Goal: Transaction & Acquisition: Purchase product/service

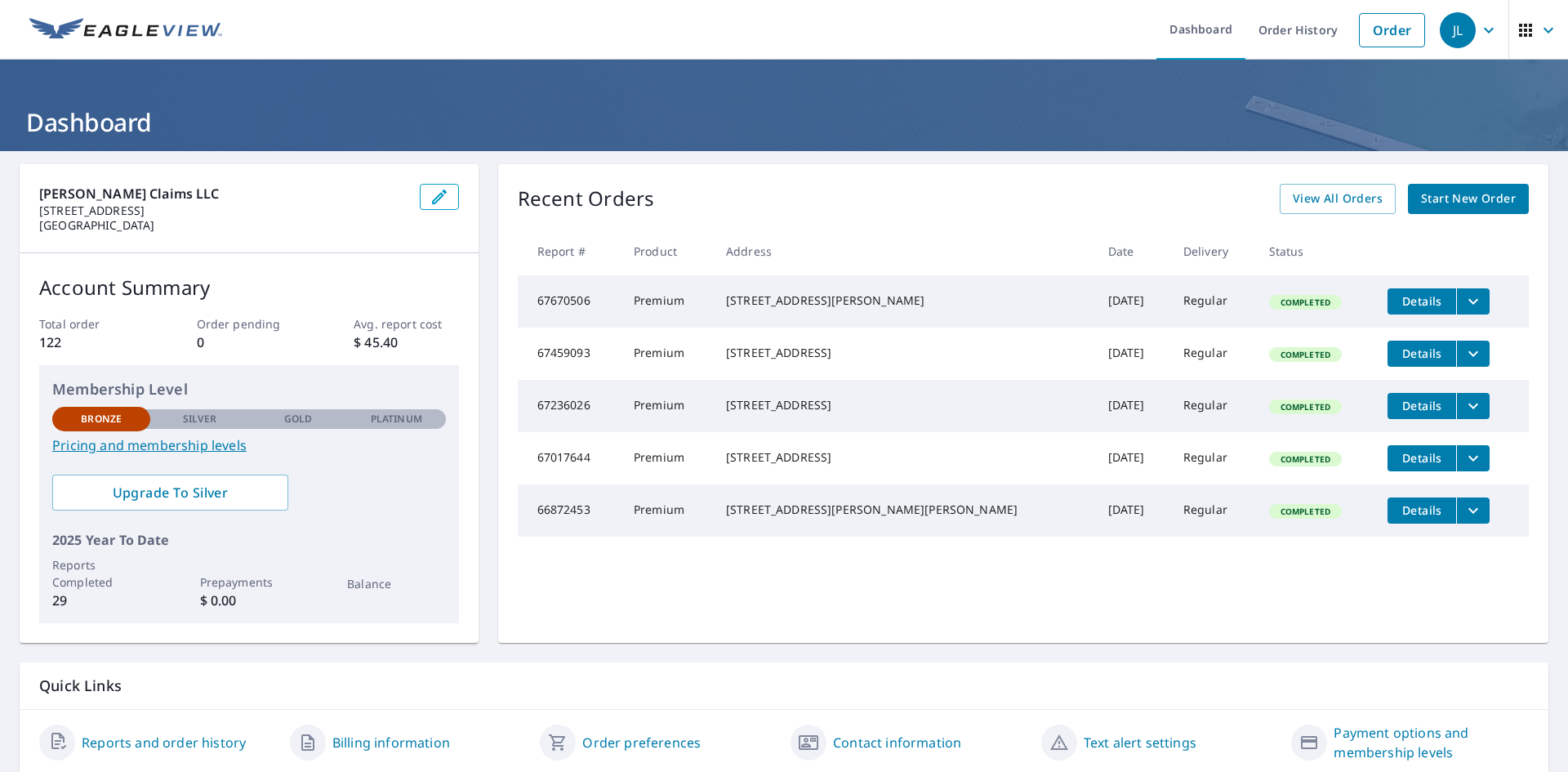
click at [1429, 204] on span "Start New Order" at bounding box center [1469, 198] width 95 height 20
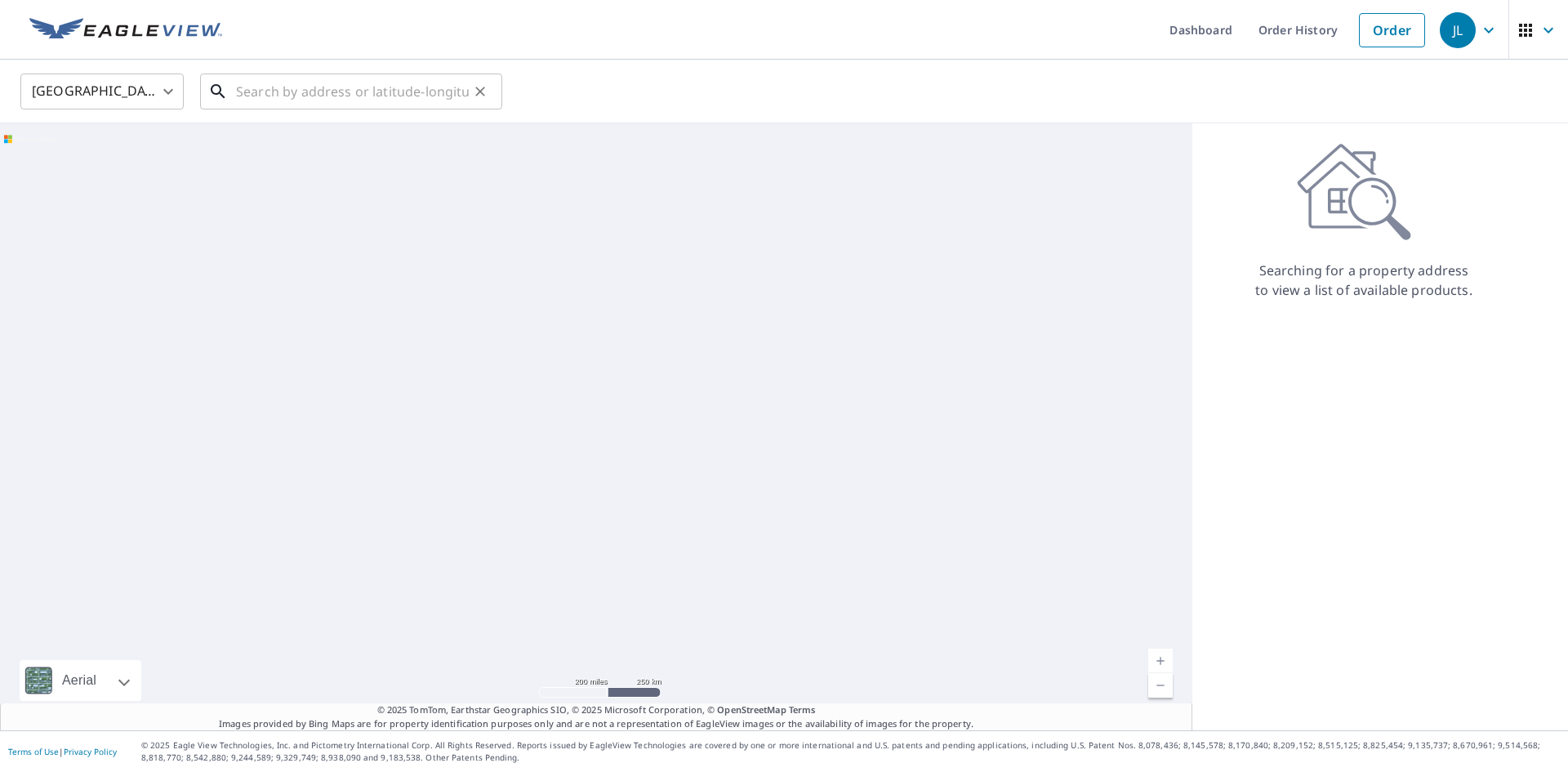
click at [284, 95] on input "text" at bounding box center [352, 92] width 232 height 46
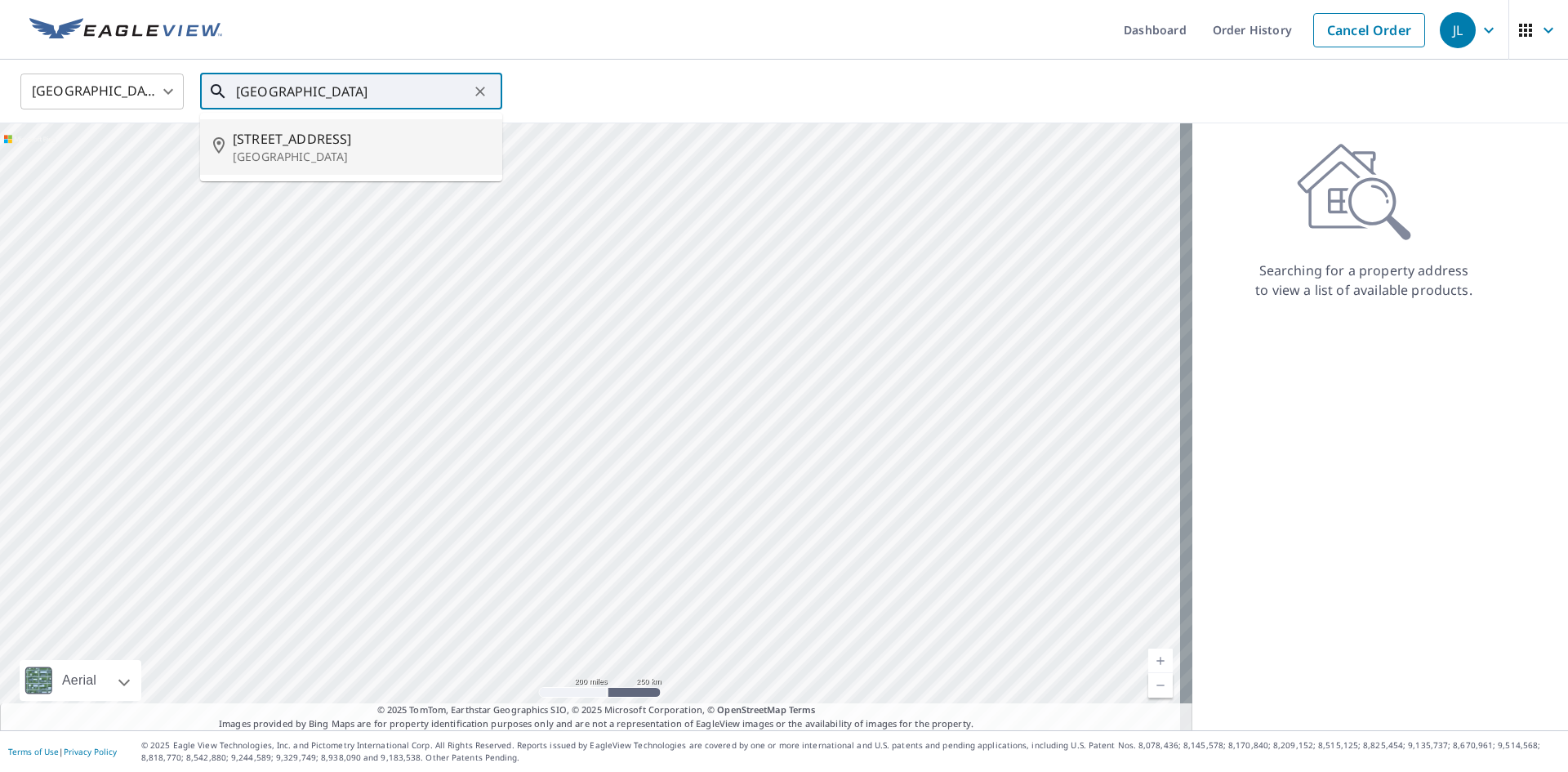
click at [288, 144] on span "[STREET_ADDRESS]" at bounding box center [360, 139] width 256 height 19
type input "[STREET_ADDRESS]"
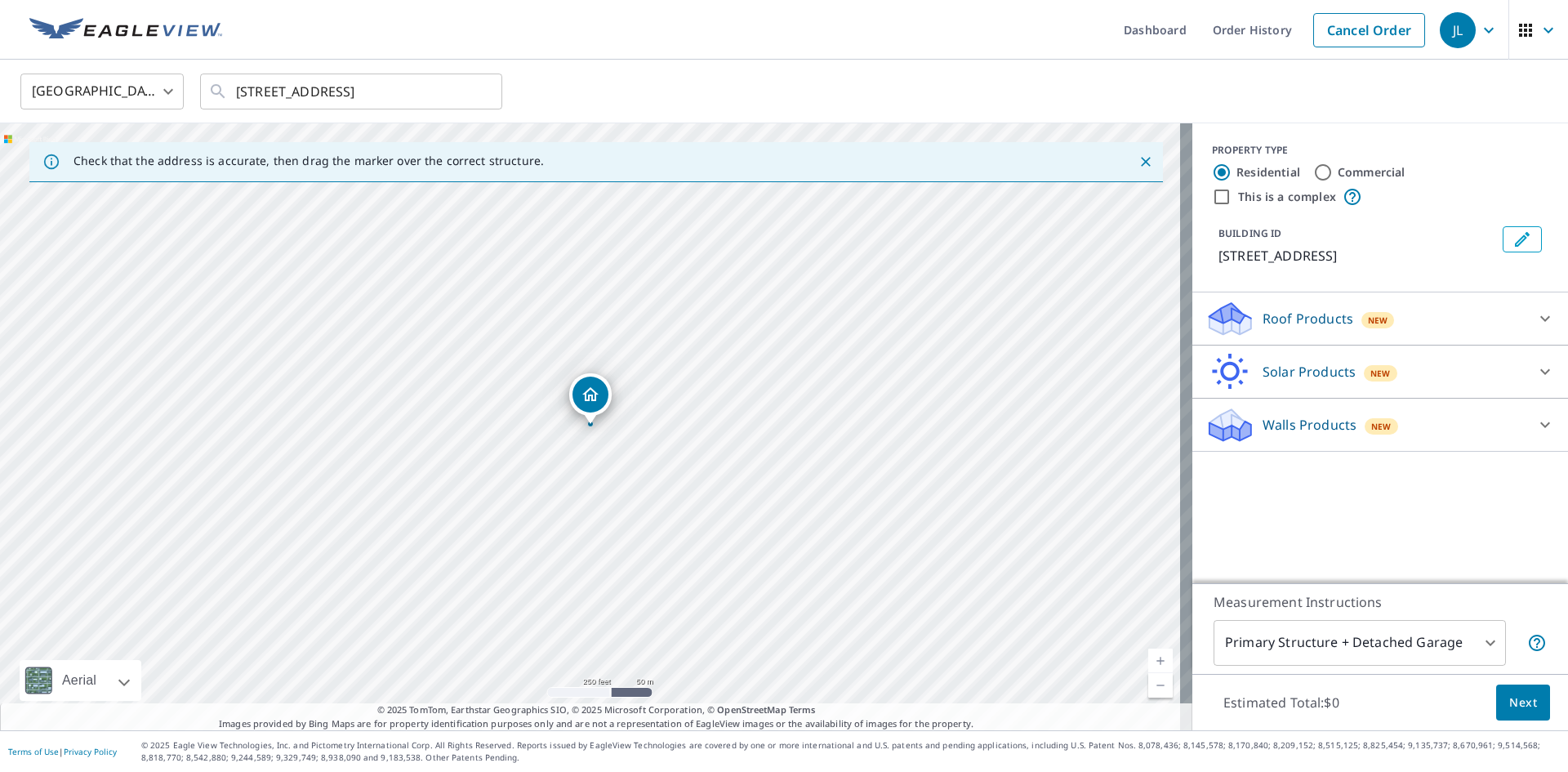
click at [1535, 321] on icon at bounding box center [1545, 319] width 19 height 19
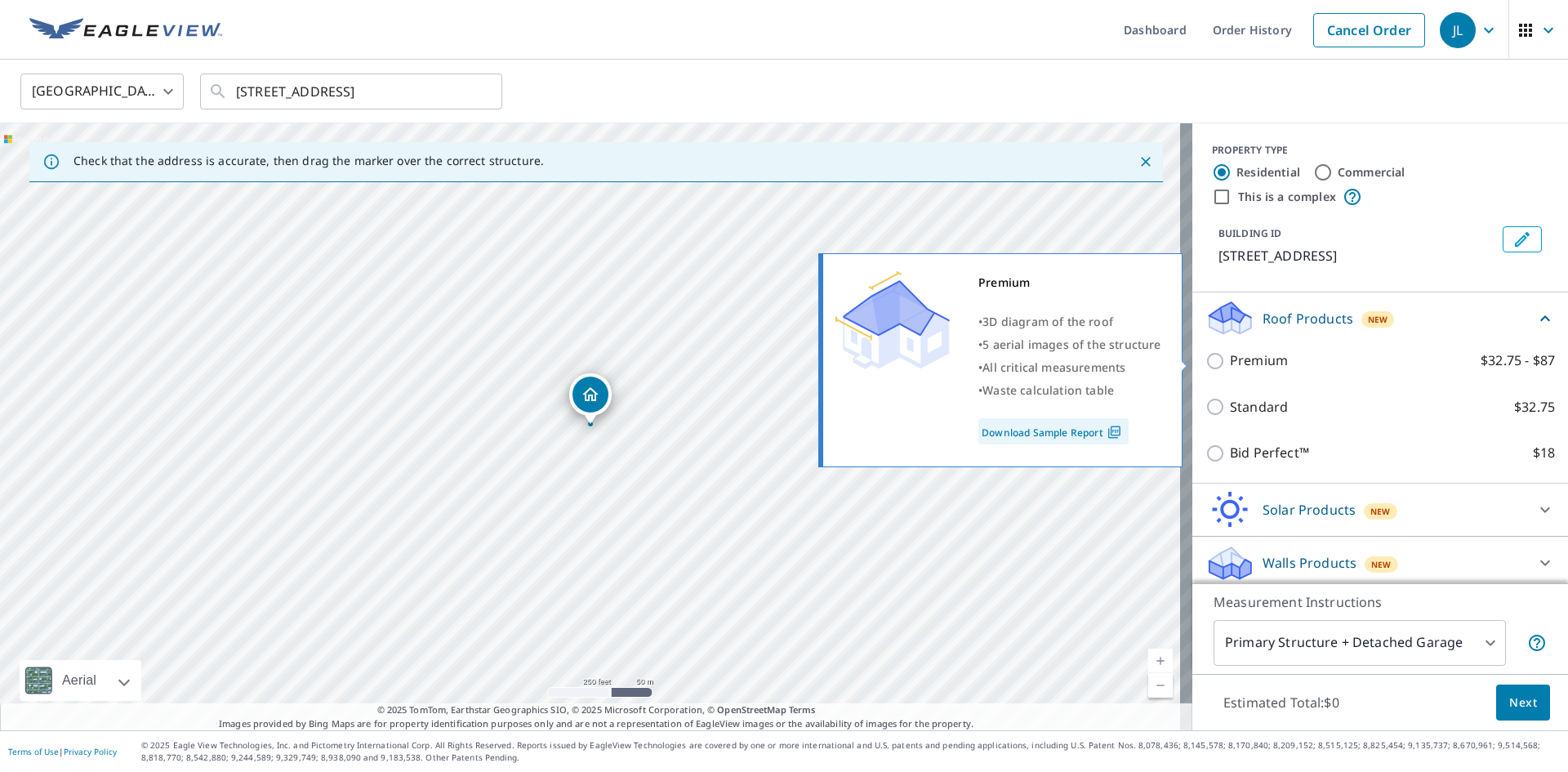
click at [1208, 362] on input "Premium $32.75 - $87" at bounding box center [1218, 361] width 25 height 19
checkbox input "true"
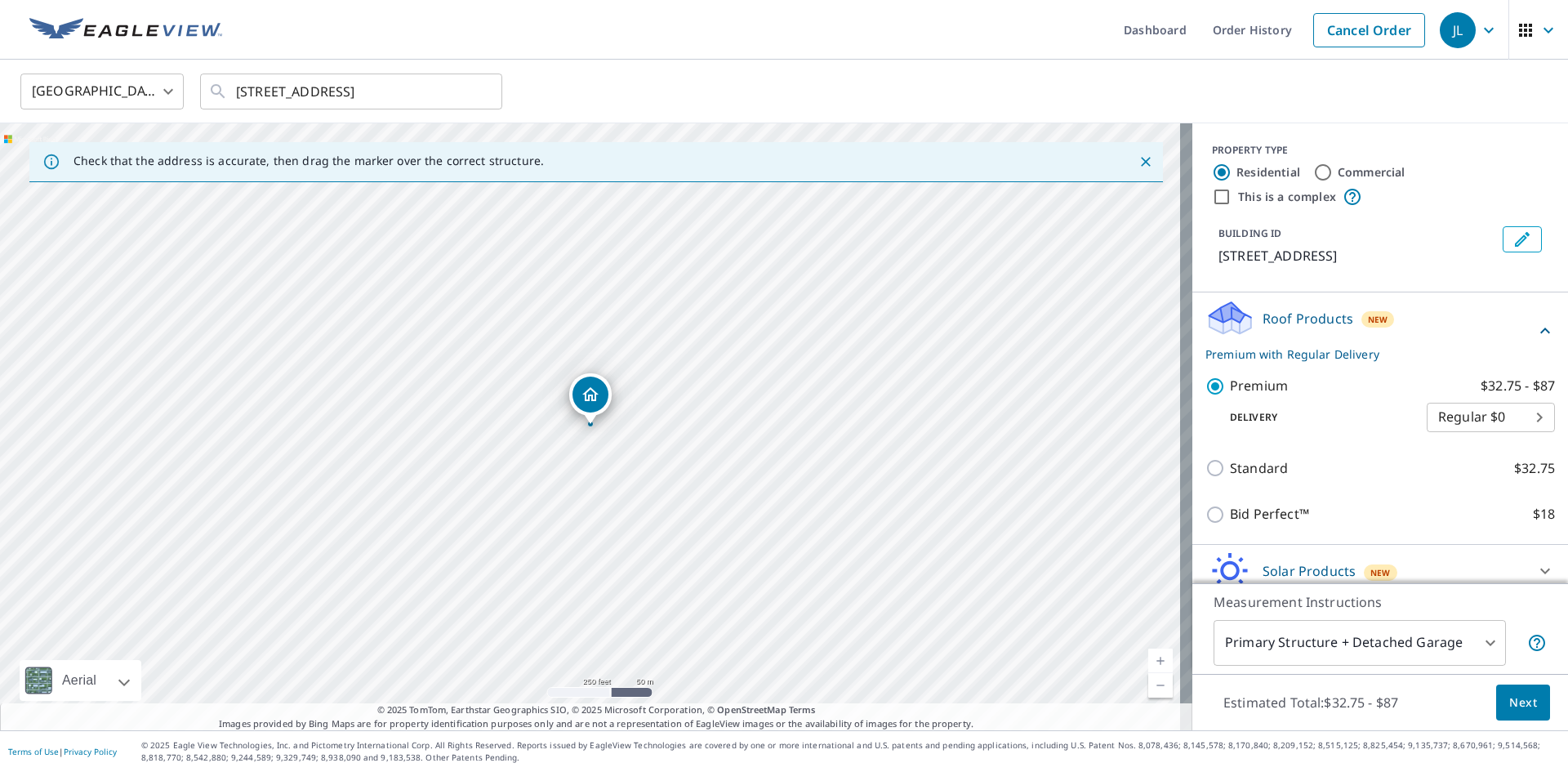
click at [1478, 651] on body "JL JL Dashboard Order History Cancel Order JL [GEOGRAPHIC_DATA] [GEOGRAPHIC_DAT…" at bounding box center [784, 386] width 1568 height 772
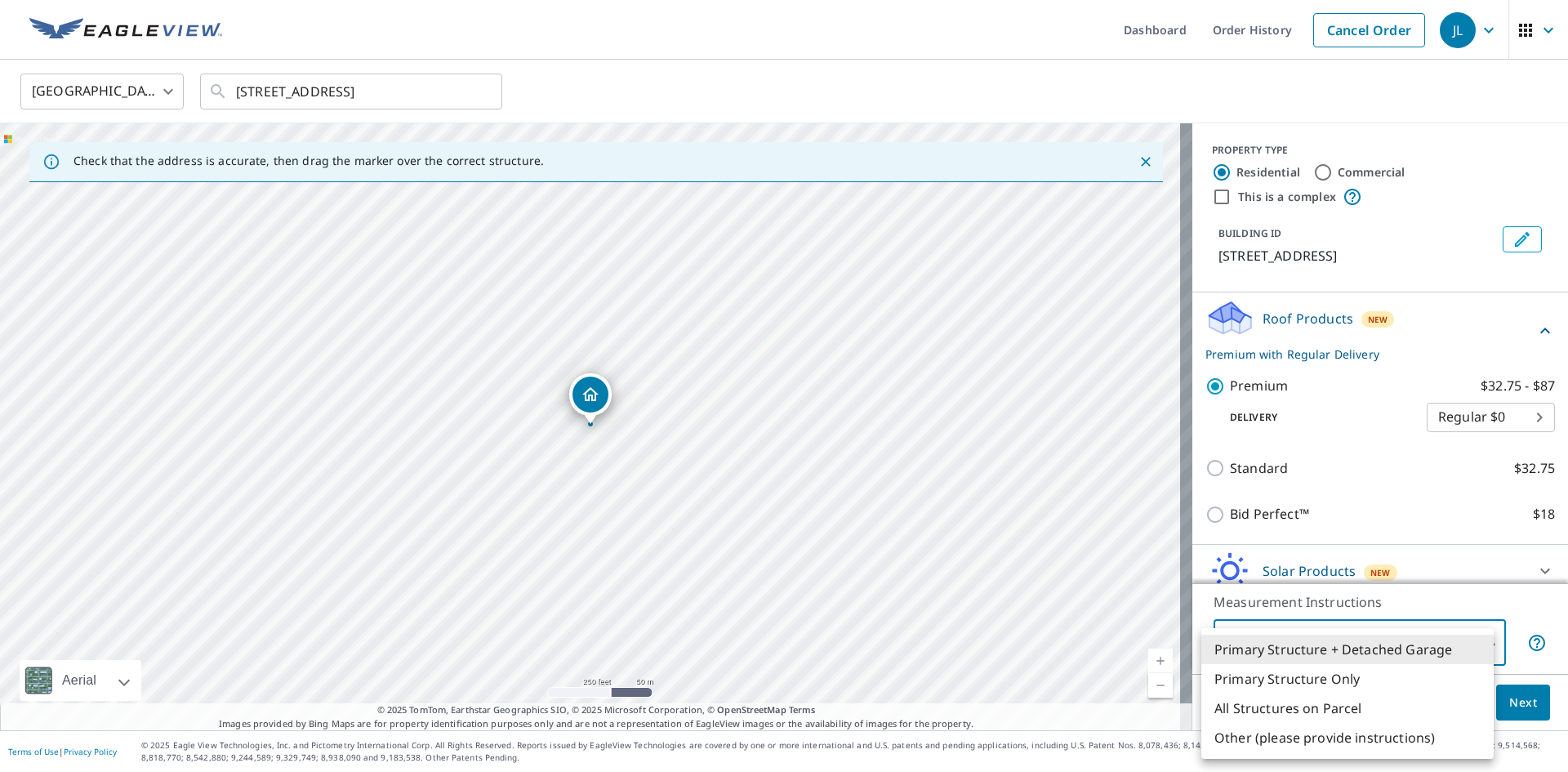
click at [1278, 677] on li "Primary Structure Only" at bounding box center [1347, 679] width 292 height 29
type input "2"
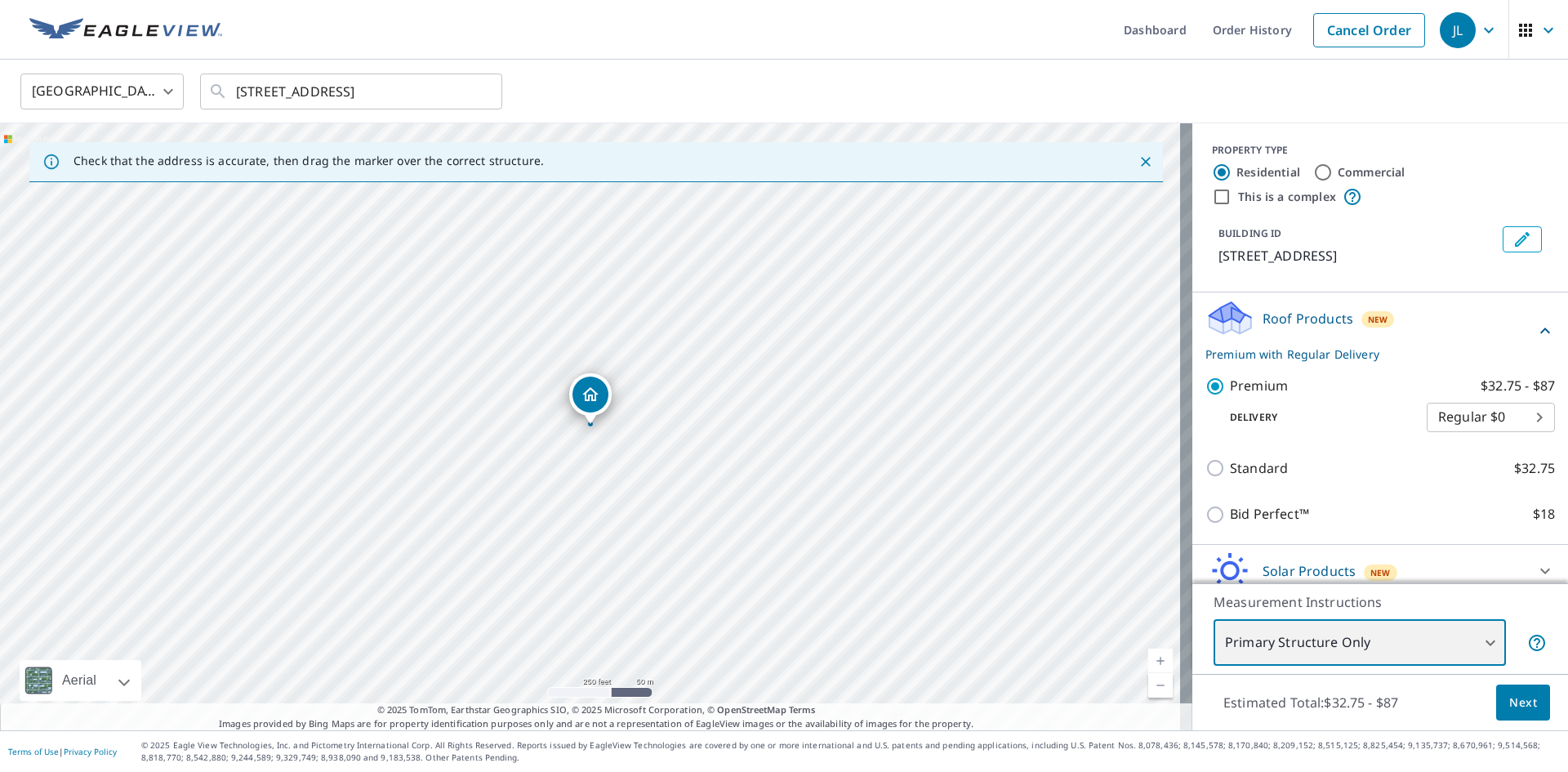
scroll to position [68, 0]
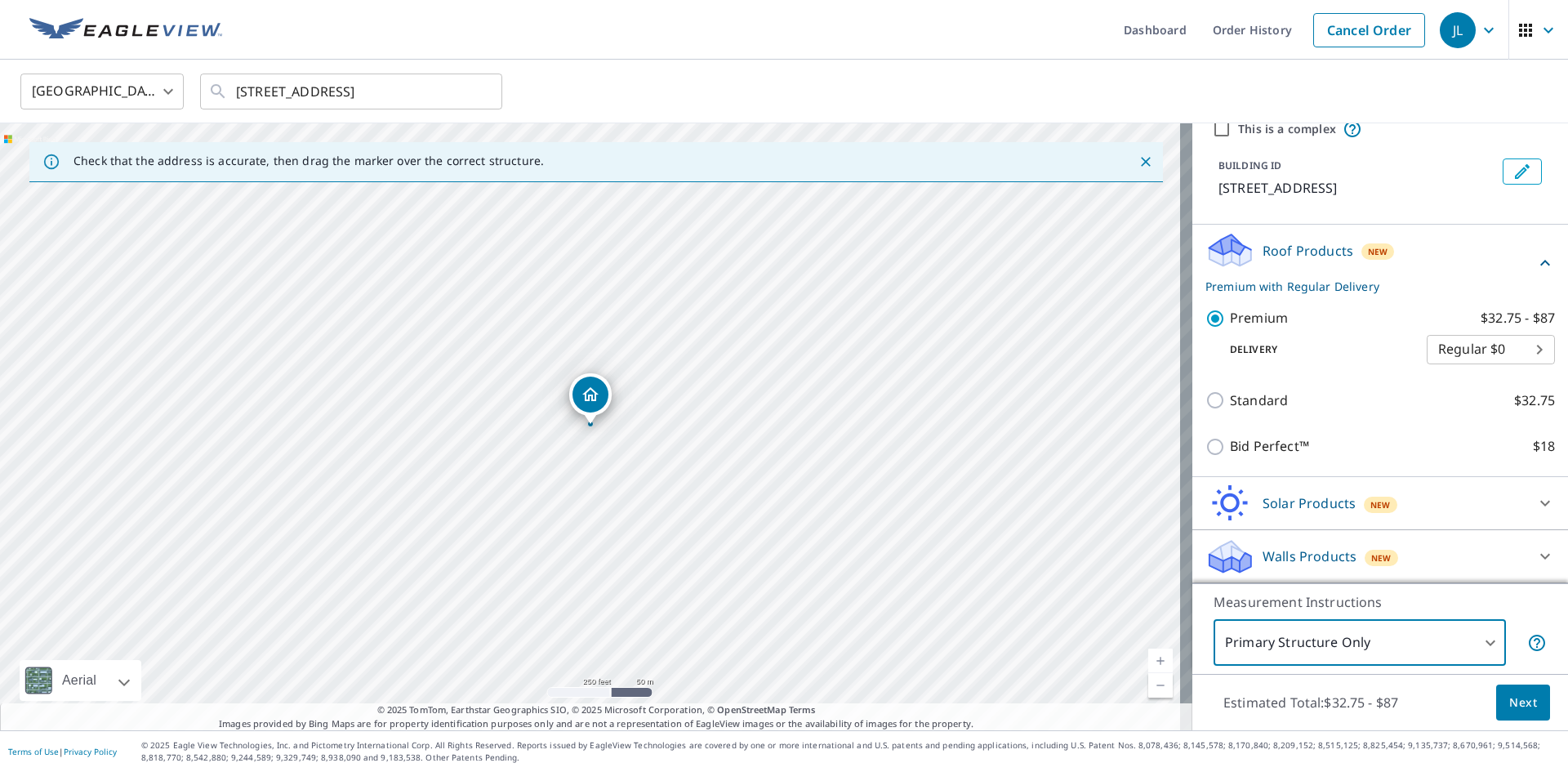
click at [1509, 704] on span "Next" at bounding box center [1523, 702] width 28 height 20
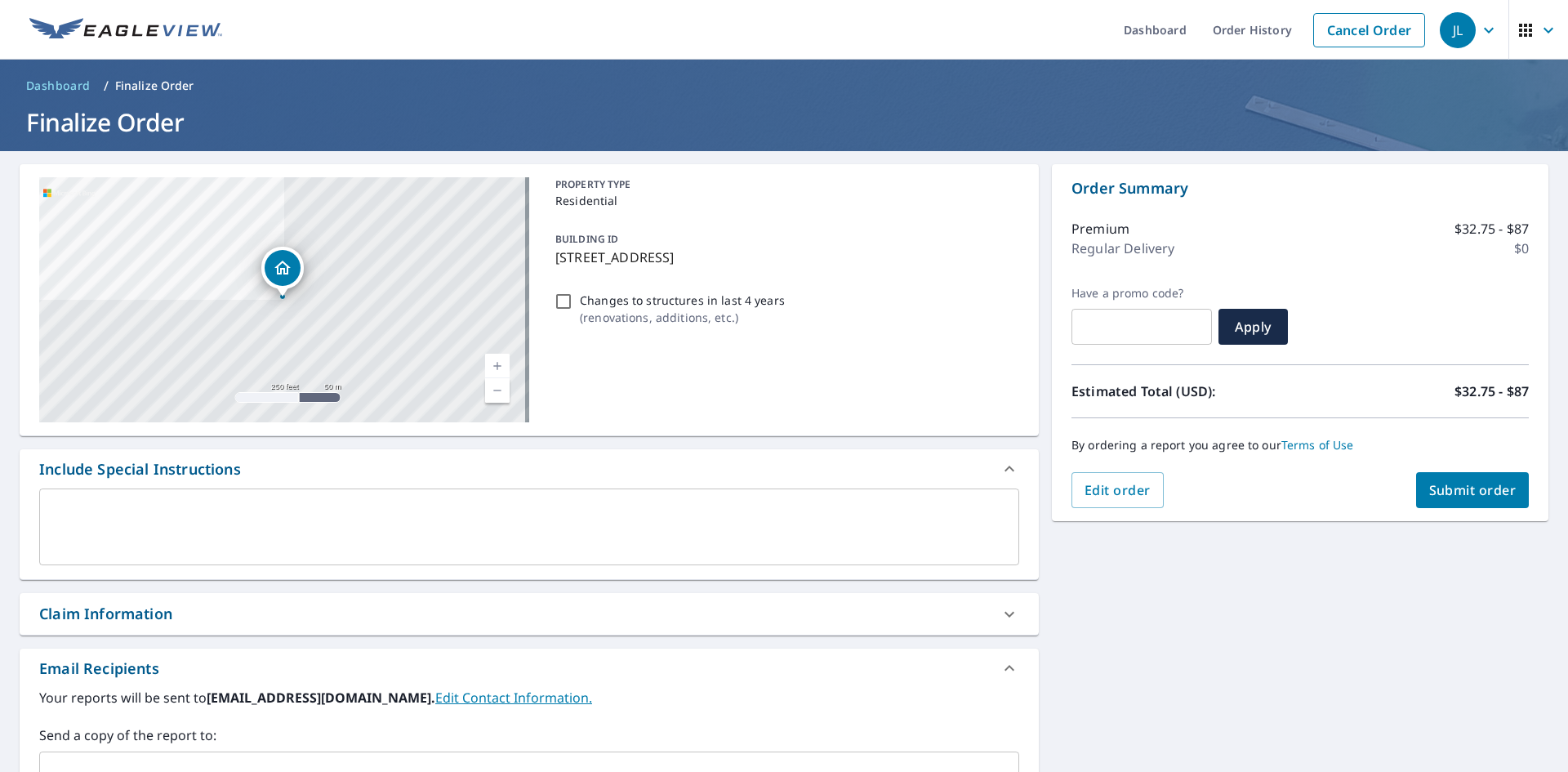
click at [1455, 494] on span "Submit order" at bounding box center [1472, 490] width 87 height 18
